Goal: Task Accomplishment & Management: Use online tool/utility

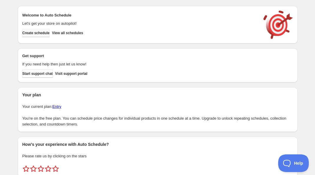
click at [36, 32] on span "Create schedule" at bounding box center [35, 33] width 27 height 5
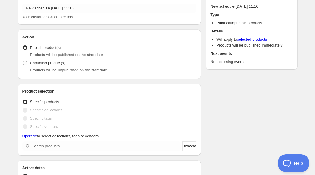
scroll to position [31, 0]
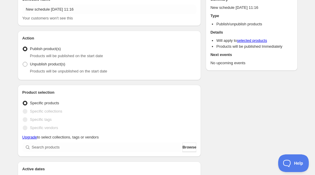
click at [47, 70] on span "Products will be unpublished on the start date" at bounding box center [68, 71] width 77 height 4
click at [38, 66] on span "Unpublish product(s)" at bounding box center [47, 64] width 35 height 4
click at [23, 62] on input "Unpublish product(s)" at bounding box center [23, 62] width 0 height 0
radio input "true"
click at [38, 66] on span "Unpublish product(s)" at bounding box center [47, 64] width 35 height 4
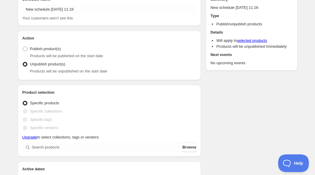
click at [23, 62] on input "Unpublish product(s)" at bounding box center [23, 62] width 0 height 0
click at [47, 50] on span "Publish product(s)" at bounding box center [45, 49] width 31 height 4
click at [23, 47] on input "Publish product(s)" at bounding box center [23, 47] width 0 height 0
radio input "true"
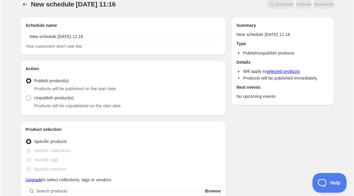
scroll to position [0, 0]
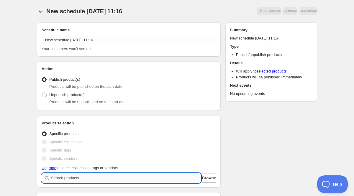
click at [137, 175] on input "search" at bounding box center [126, 177] width 150 height 9
click at [212, 175] on button "Browse" at bounding box center [209, 177] width 14 height 9
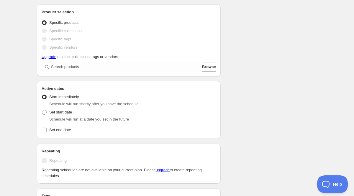
scroll to position [116, 0]
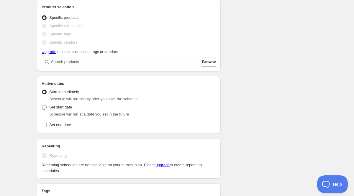
click at [57, 109] on span "Set start date" at bounding box center [60, 107] width 23 height 4
click at [42, 105] on input "Set start date" at bounding box center [42, 105] width 0 height 0
radio input "true"
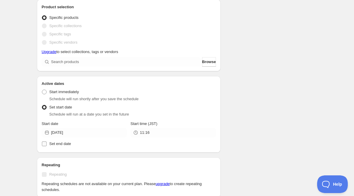
click at [47, 144] on label "Set end date" at bounding box center [129, 144] width 174 height 8
click at [47, 144] on input "Set end date" at bounding box center [44, 143] width 5 height 5
checkbox input "true"
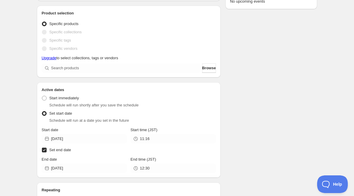
scroll to position [109, 0]
click at [209, 70] on span "Browse" at bounding box center [209, 69] width 14 height 6
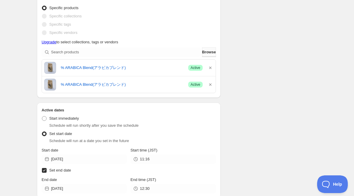
scroll to position [141, 0]
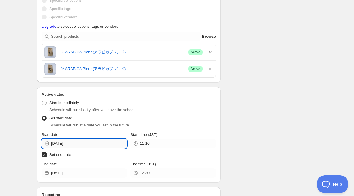
click at [77, 146] on input "2025-10-01" at bounding box center [89, 143] width 76 height 9
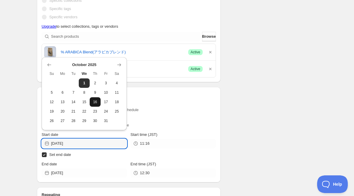
click at [100, 100] on button "16" at bounding box center [95, 101] width 11 height 9
type input "2025-10-16"
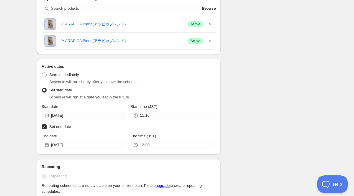
scroll to position [153, 0]
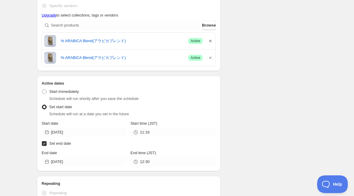
click at [210, 41] on icon "button" at bounding box center [210, 41] width 6 height 6
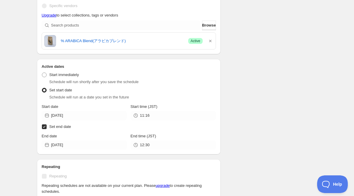
click at [210, 41] on icon "button" at bounding box center [210, 41] width 6 height 6
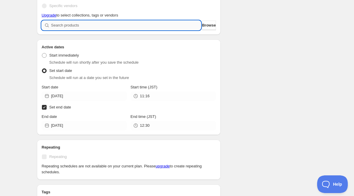
click at [166, 25] on input "search" at bounding box center [126, 25] width 150 height 9
click at [205, 26] on span "Browse" at bounding box center [209, 25] width 14 height 6
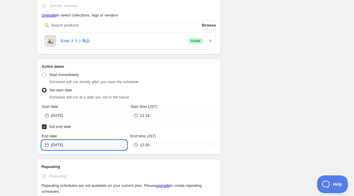
click at [74, 146] on input "2025-10-01" at bounding box center [89, 144] width 76 height 9
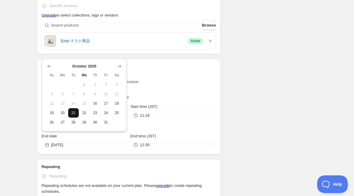
click at [70, 113] on button "21" at bounding box center [73, 112] width 11 height 9
type input "2025-10-21"
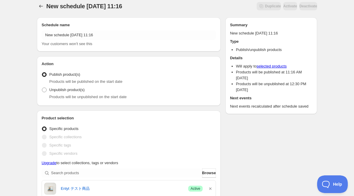
scroll to position [0, 0]
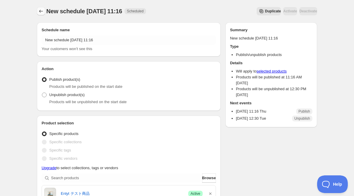
click at [41, 10] on icon "Schedules" at bounding box center [41, 11] width 6 height 6
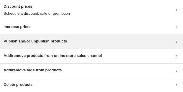
click at [71, 38] on div "Publish and/or unpublish products" at bounding box center [92, 41] width 176 height 7
